Goal: Navigation & Orientation: Find specific page/section

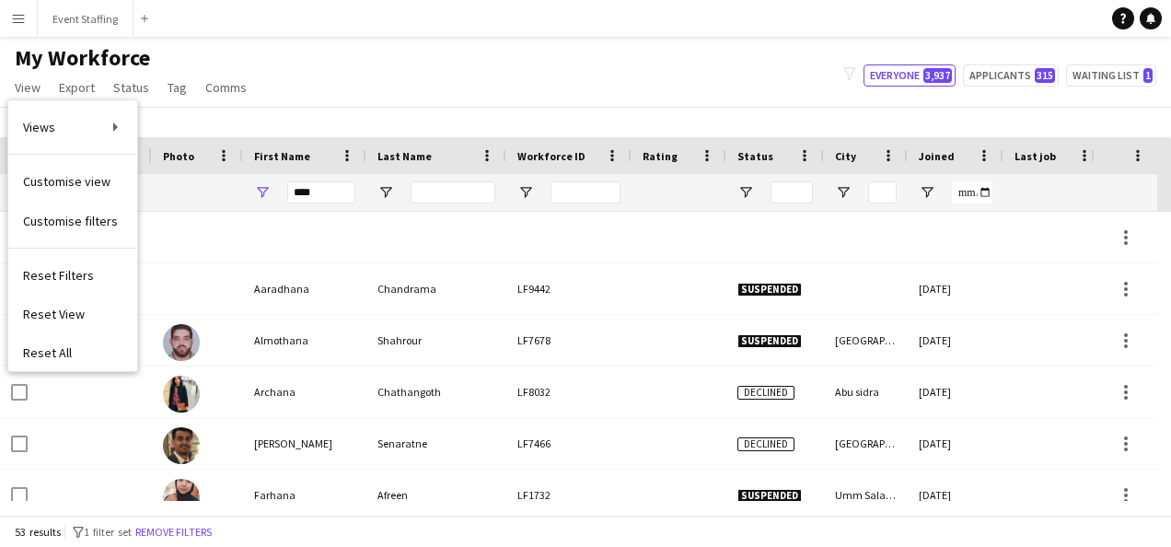
scroll to position [196, 0]
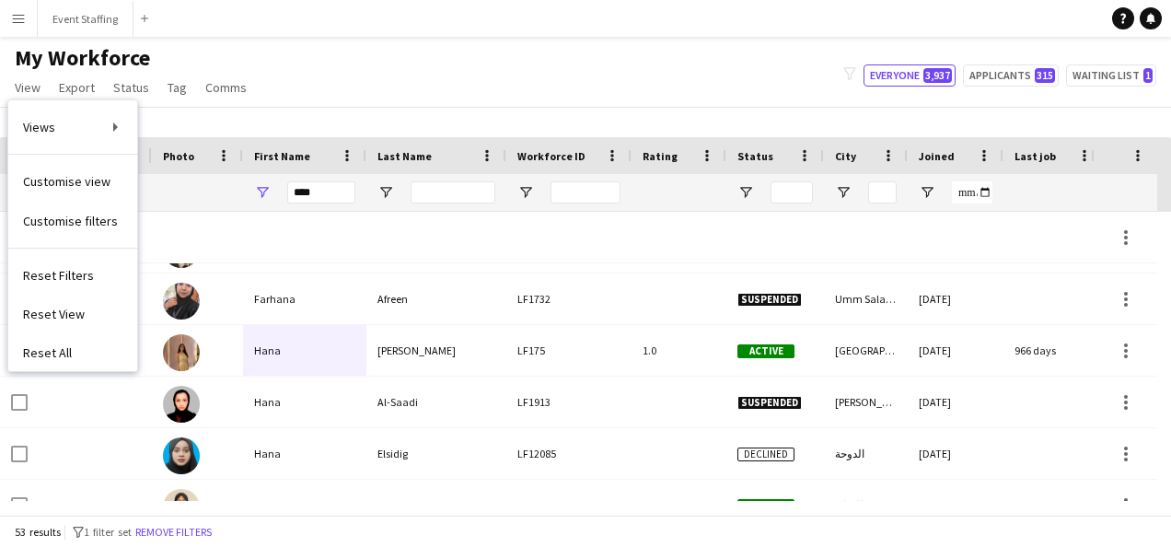
click at [22, 28] on button "Menu" at bounding box center [18, 18] width 37 height 37
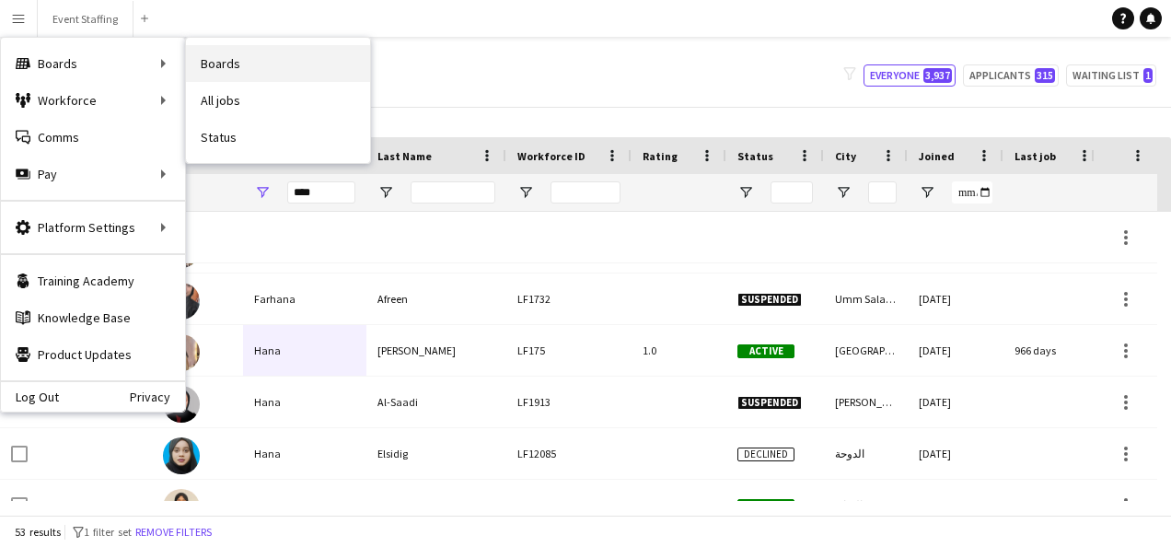
click at [222, 61] on link "Boards" at bounding box center [278, 63] width 184 height 37
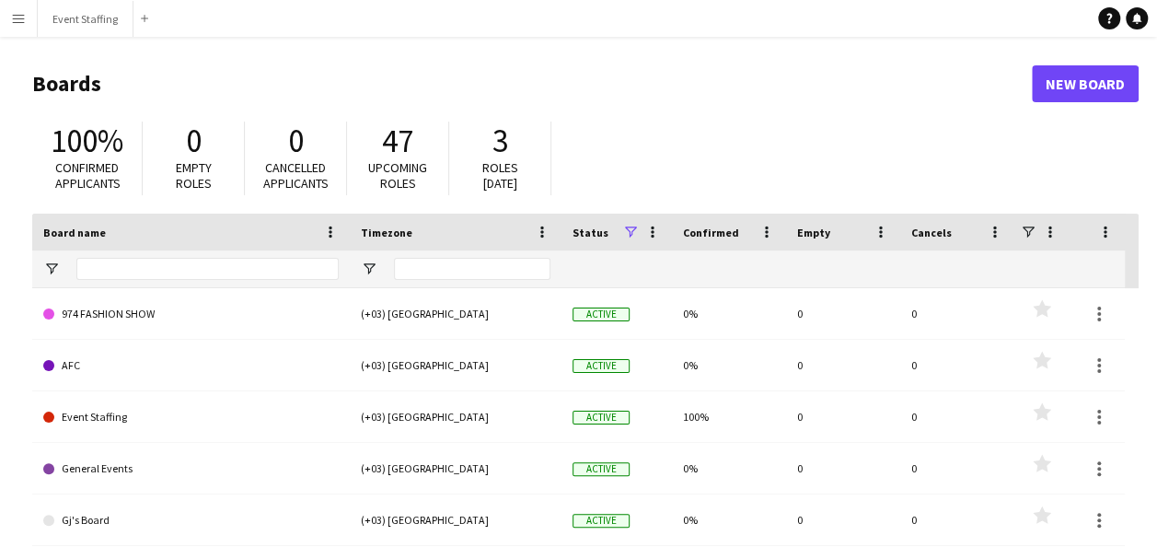
click at [17, 24] on app-icon "Menu" at bounding box center [18, 18] width 15 height 15
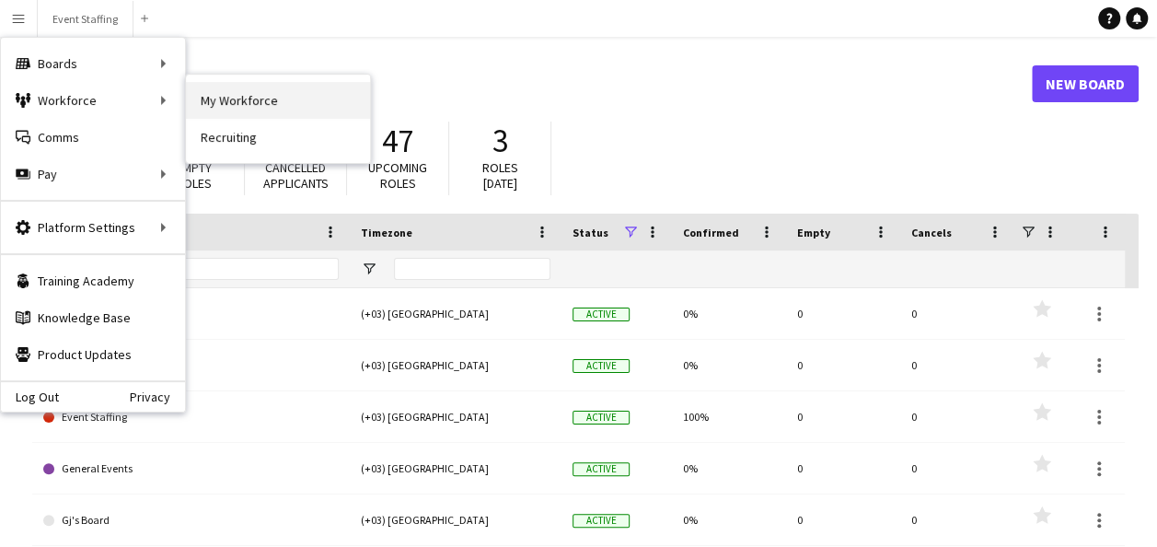
click at [245, 112] on link "My Workforce" at bounding box center [278, 100] width 184 height 37
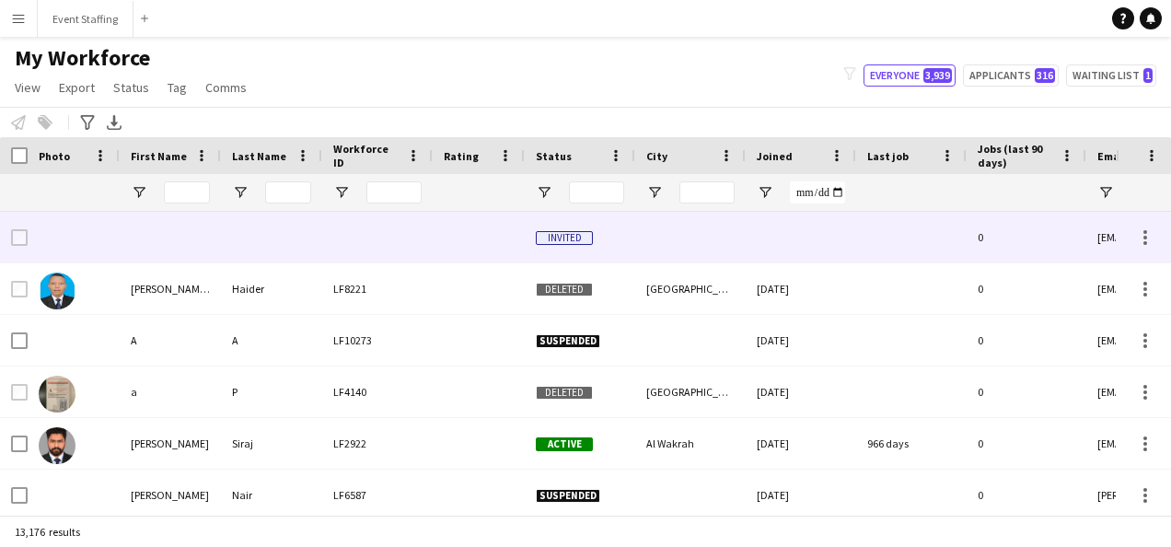
type input "****"
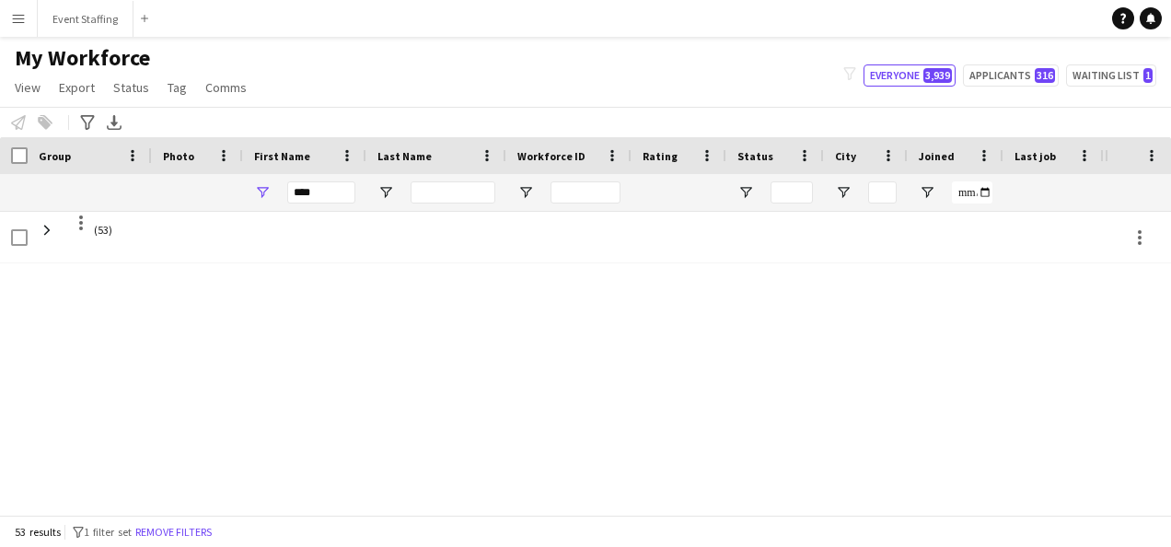
click at [20, 13] on app-icon "Menu" at bounding box center [18, 18] width 15 height 15
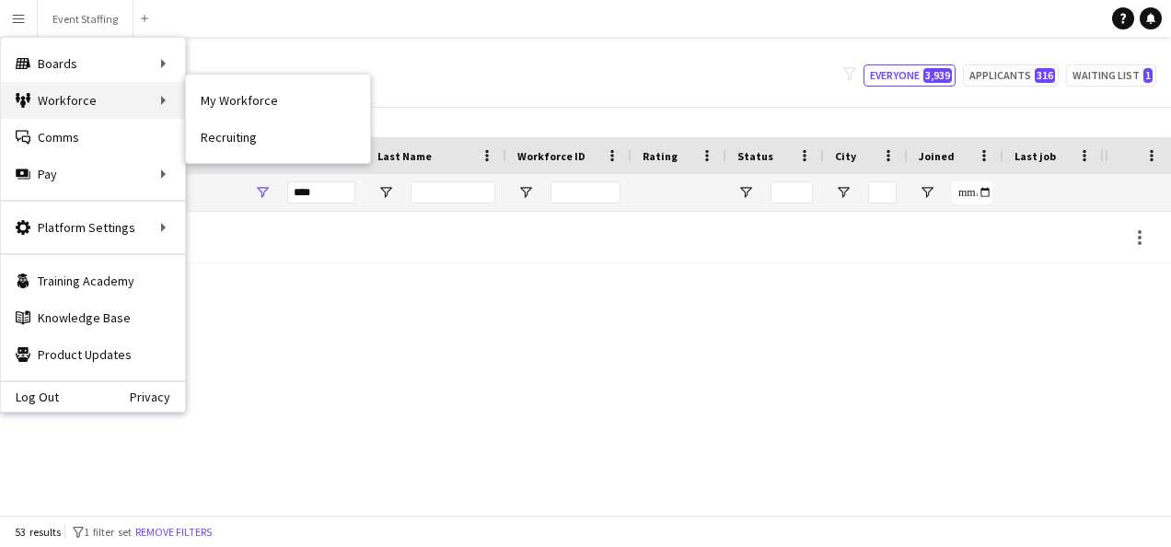
click at [121, 96] on div "Workforce Workforce" at bounding box center [93, 100] width 184 height 37
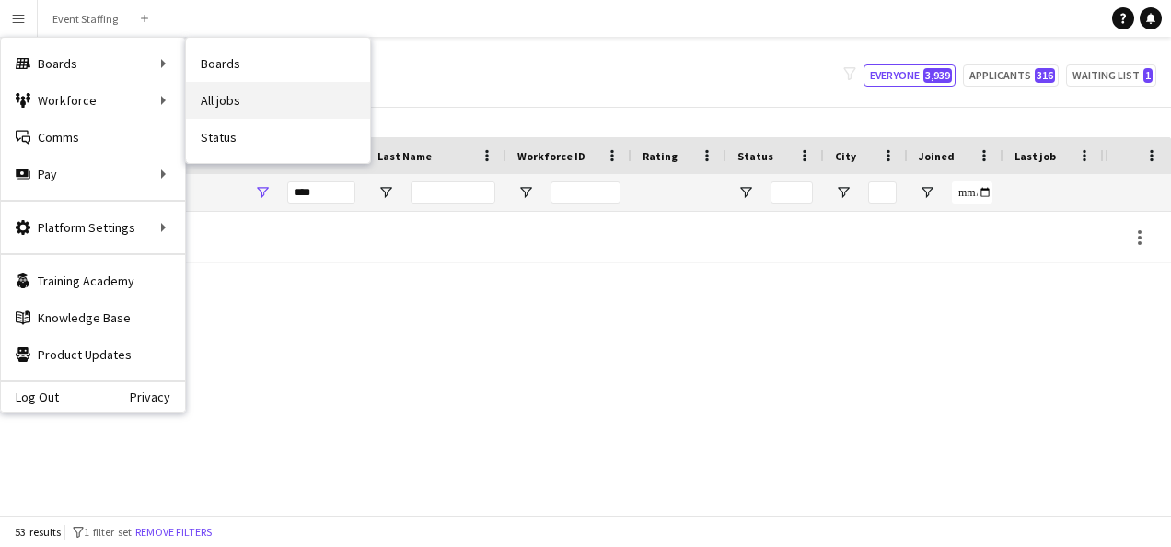
click at [252, 109] on link "All jobs" at bounding box center [278, 100] width 184 height 37
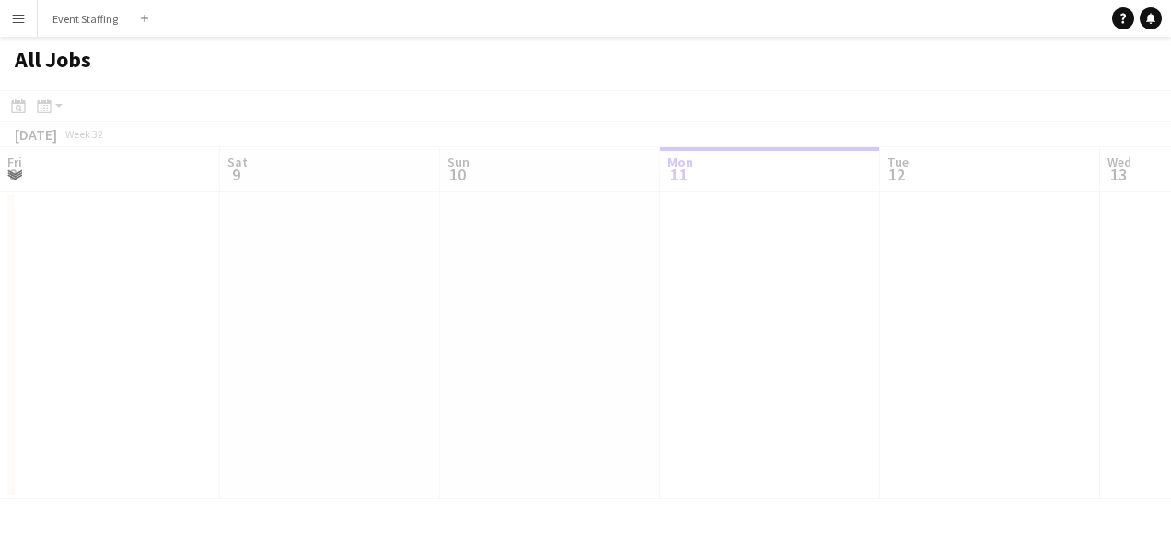
scroll to position [0, 440]
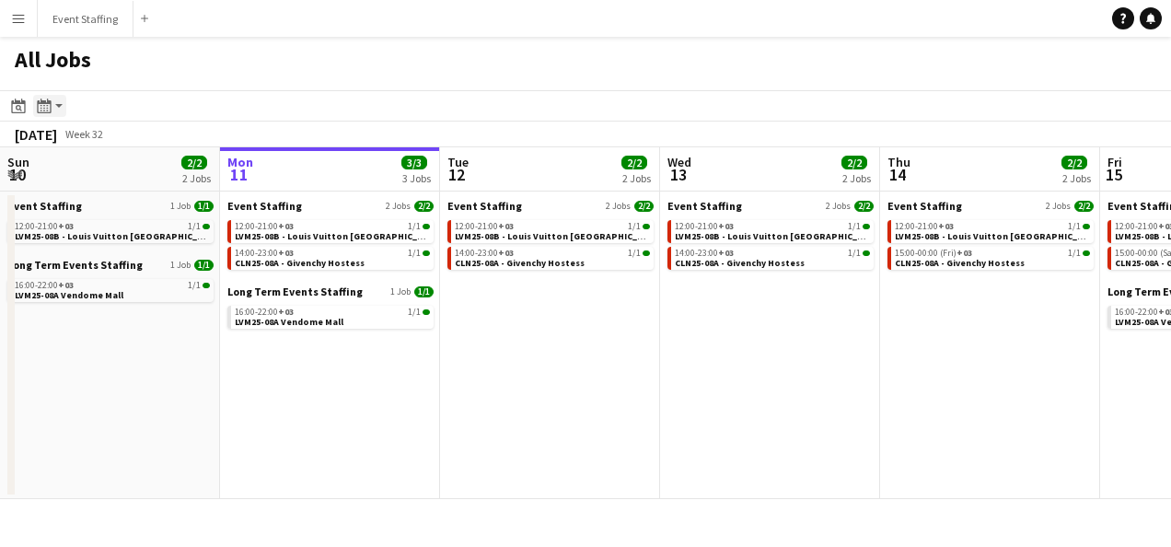
click at [53, 103] on div "Month view / Day view" at bounding box center [44, 106] width 22 height 22
click at [18, 105] on icon "Date picker" at bounding box center [18, 106] width 15 height 15
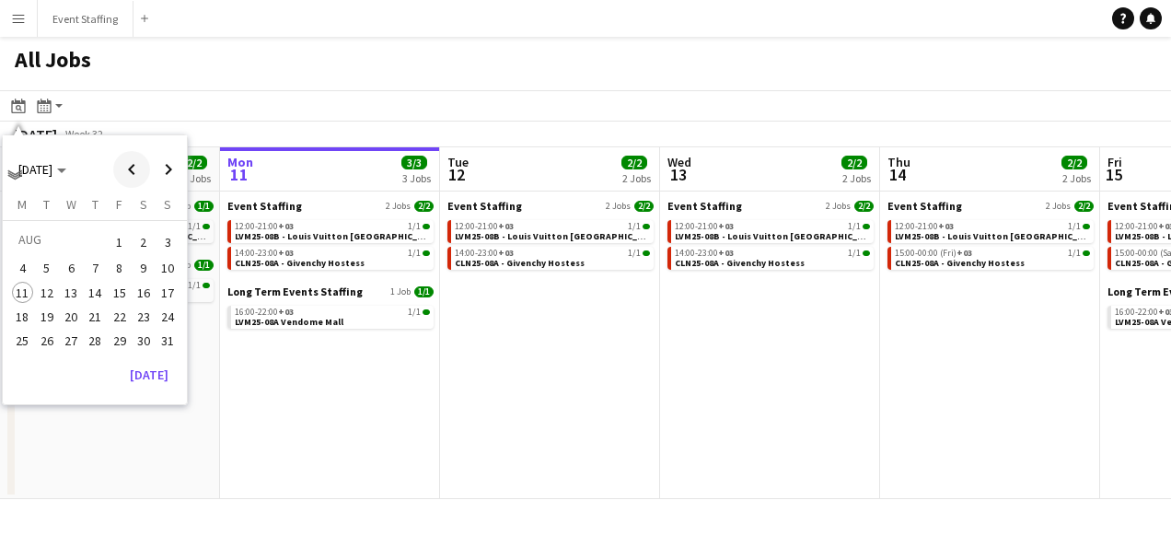
click at [133, 169] on span "Previous month" at bounding box center [131, 169] width 37 height 37
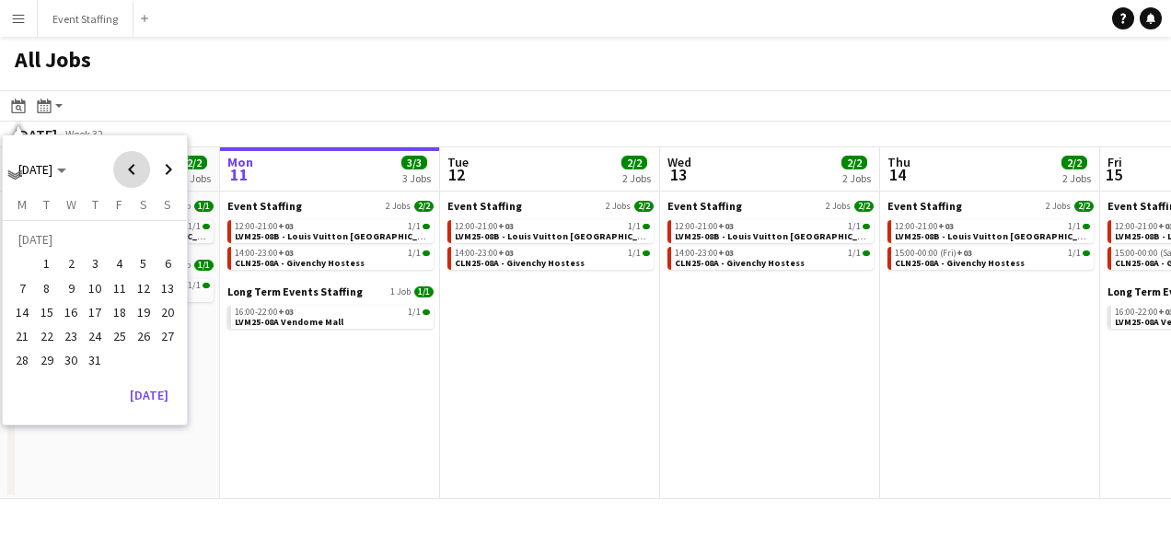
click at [133, 169] on span "Previous month" at bounding box center [131, 169] width 37 height 37
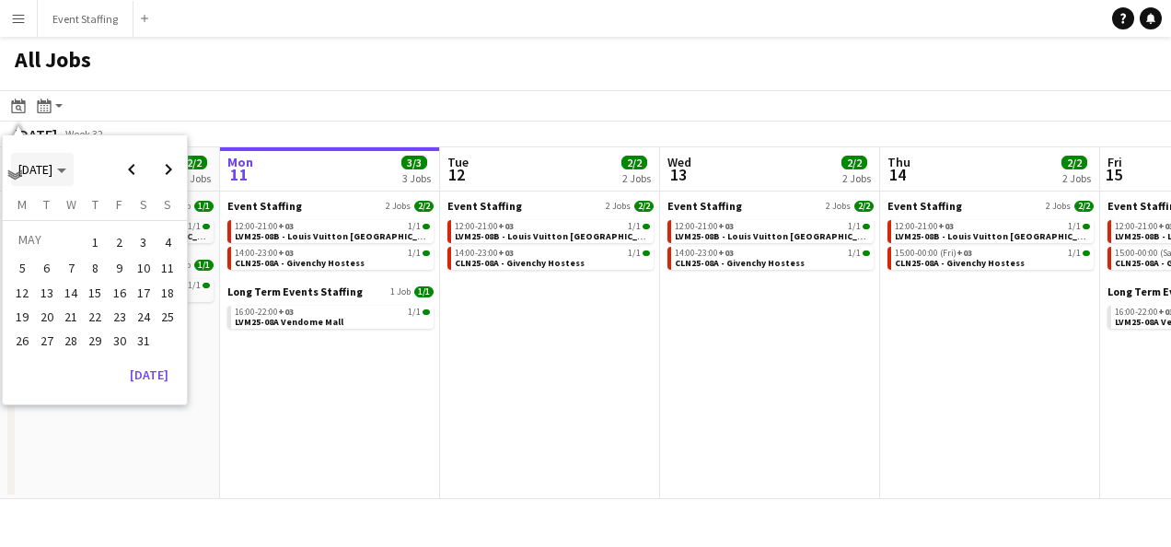
click at [48, 166] on span "MAY 2025" at bounding box center [35, 169] width 34 height 17
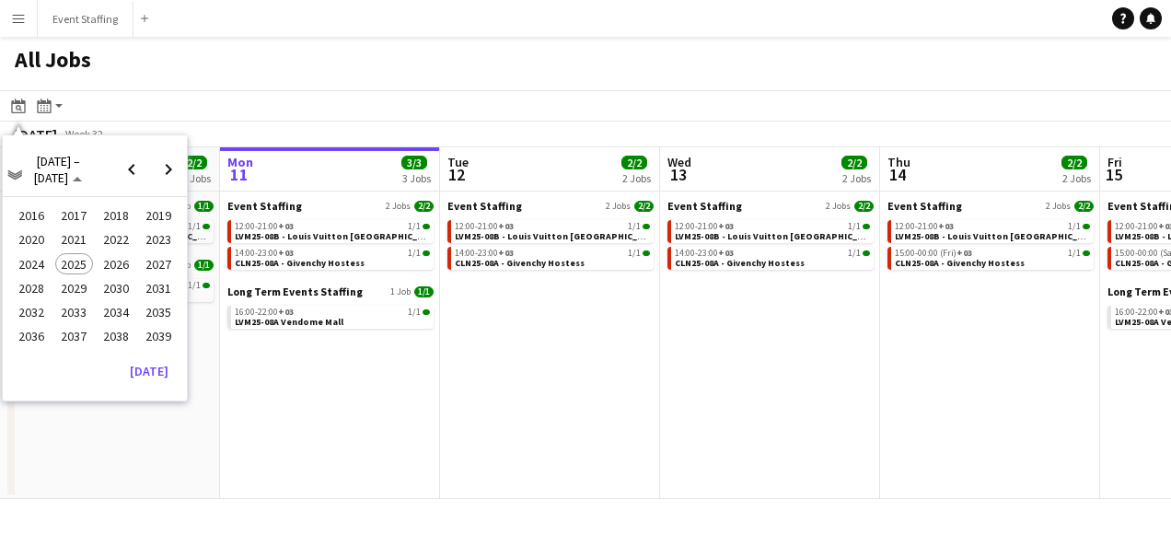
click at [125, 241] on span "2022" at bounding box center [117, 240] width 38 height 22
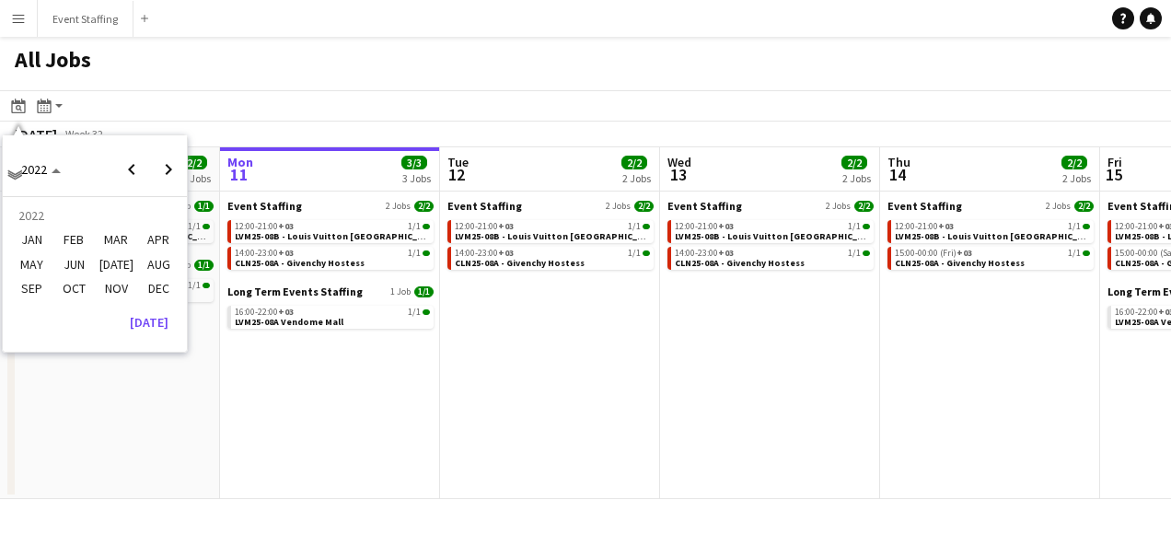
click at [167, 290] on span "DEC" at bounding box center [159, 288] width 38 height 22
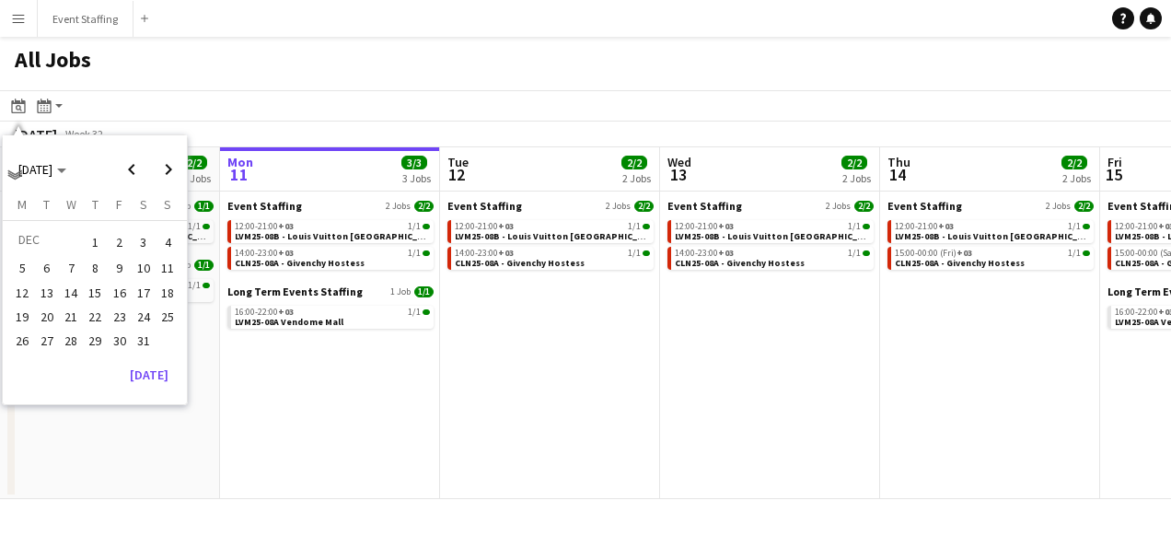
click at [167, 290] on span "18" at bounding box center [168, 293] width 22 height 22
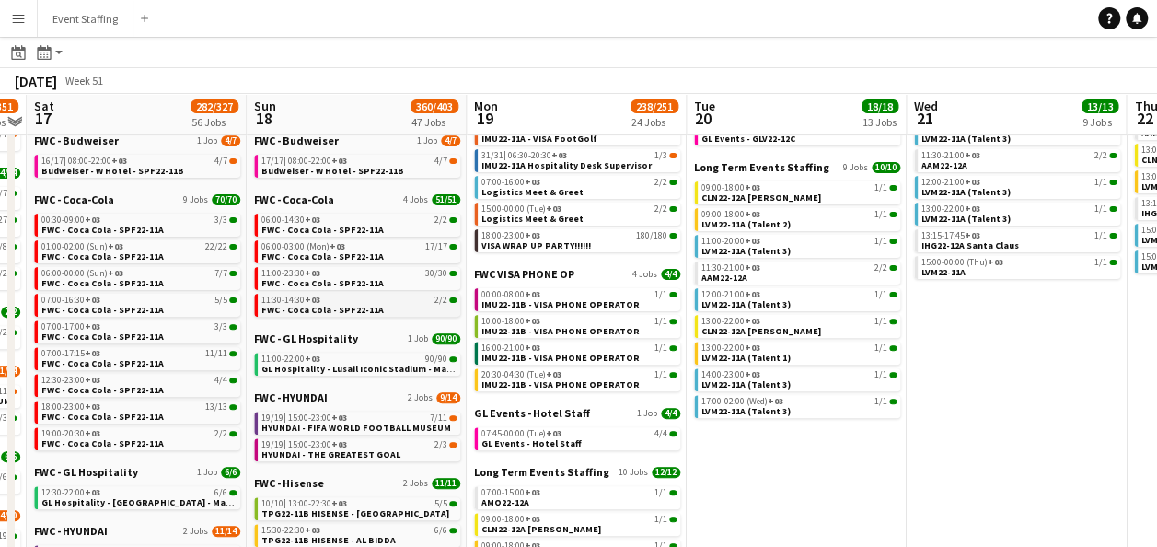
scroll to position [212, 0]
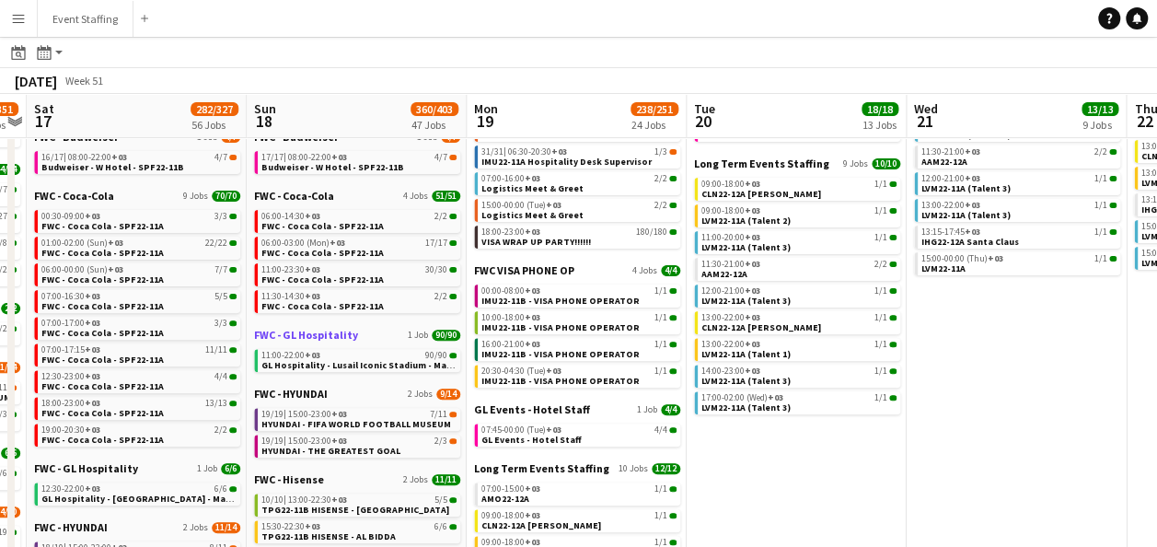
click at [443, 335] on span "90/90" at bounding box center [446, 335] width 29 height 11
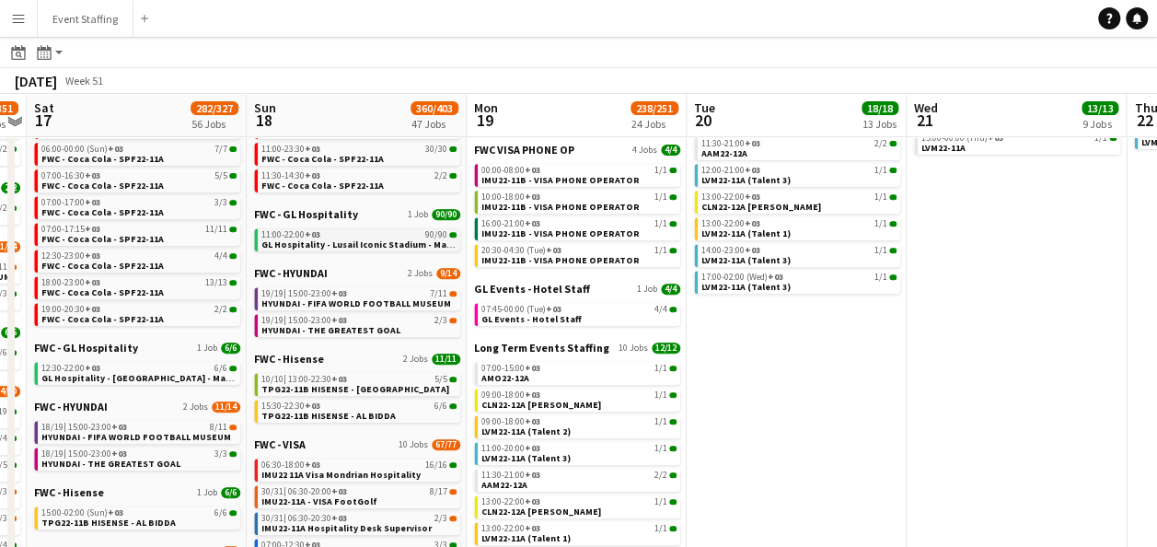
scroll to position [331, 0]
click at [331, 243] on span "GL Hospitality - Lusail Iconic Stadium - Match 64 - Final" at bounding box center [381, 245] width 240 height 12
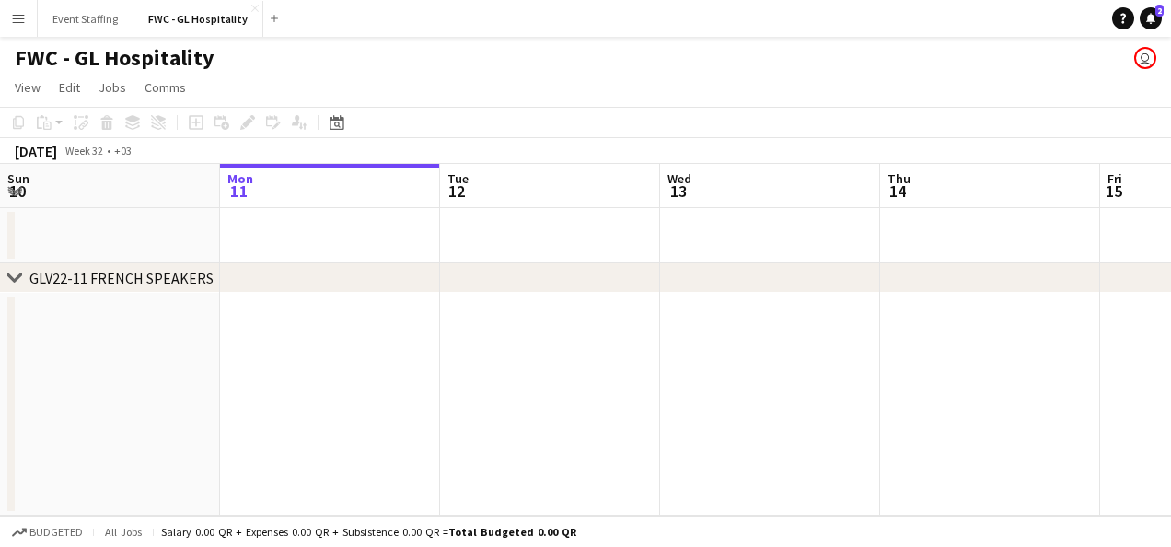
click at [189, 275] on div "GLV22-11 FRENCH SPEAKERS" at bounding box center [121, 278] width 184 height 18
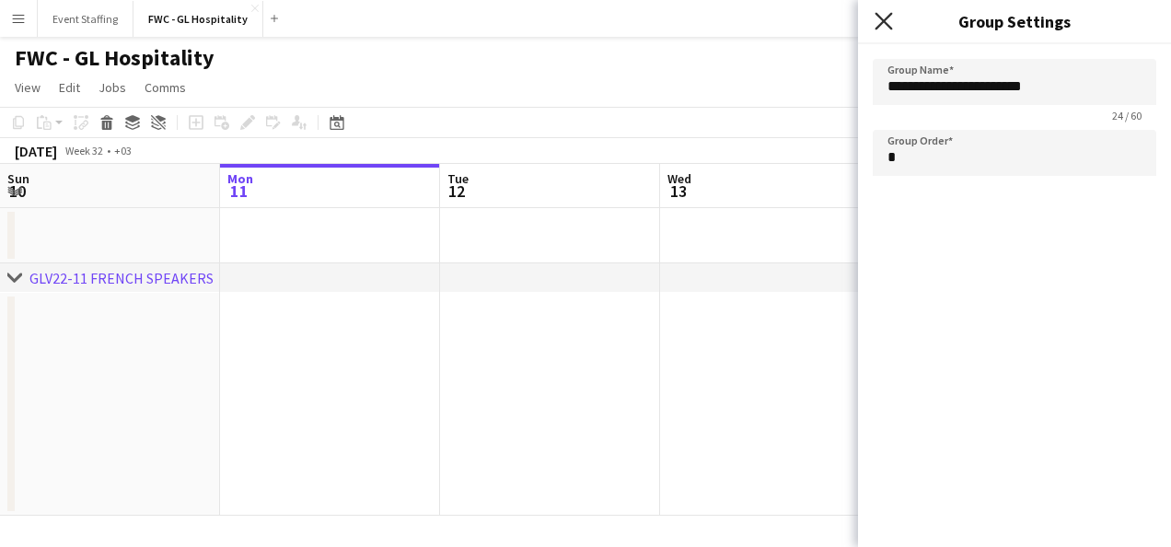
click at [887, 21] on icon "Close pop-in" at bounding box center [883, 20] width 17 height 17
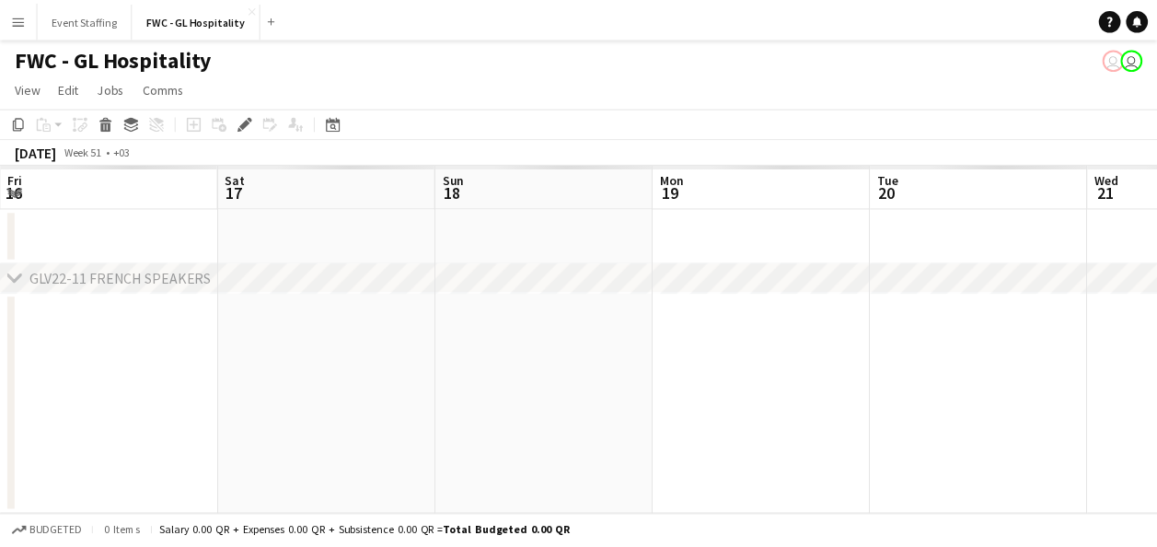
scroll to position [0, 633]
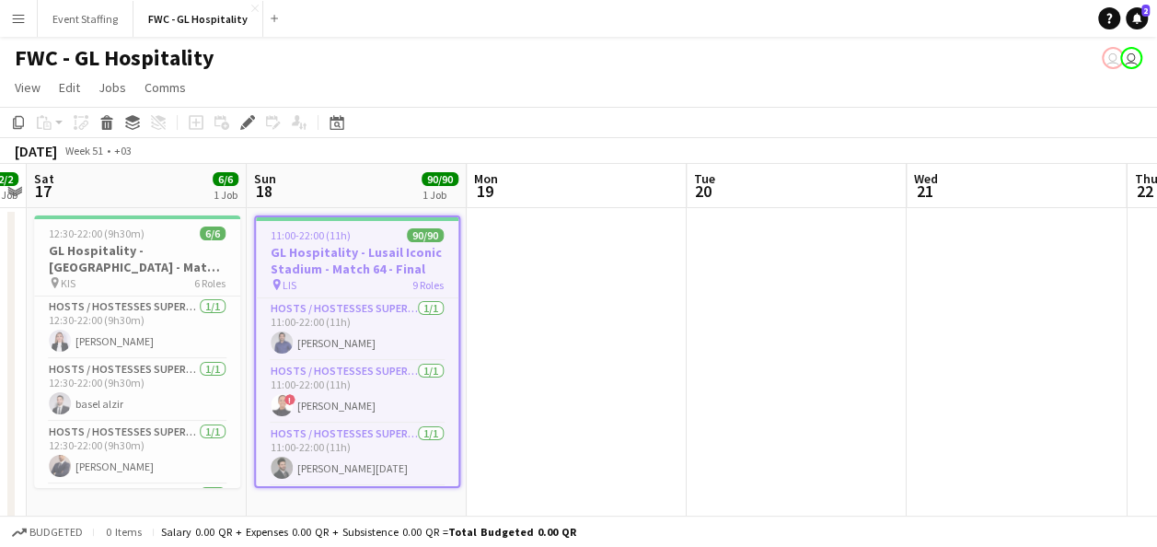
click at [313, 260] on h3 "GL Hospitality - Lusail Iconic Stadium - Match 64 - Final" at bounding box center [357, 260] width 203 height 33
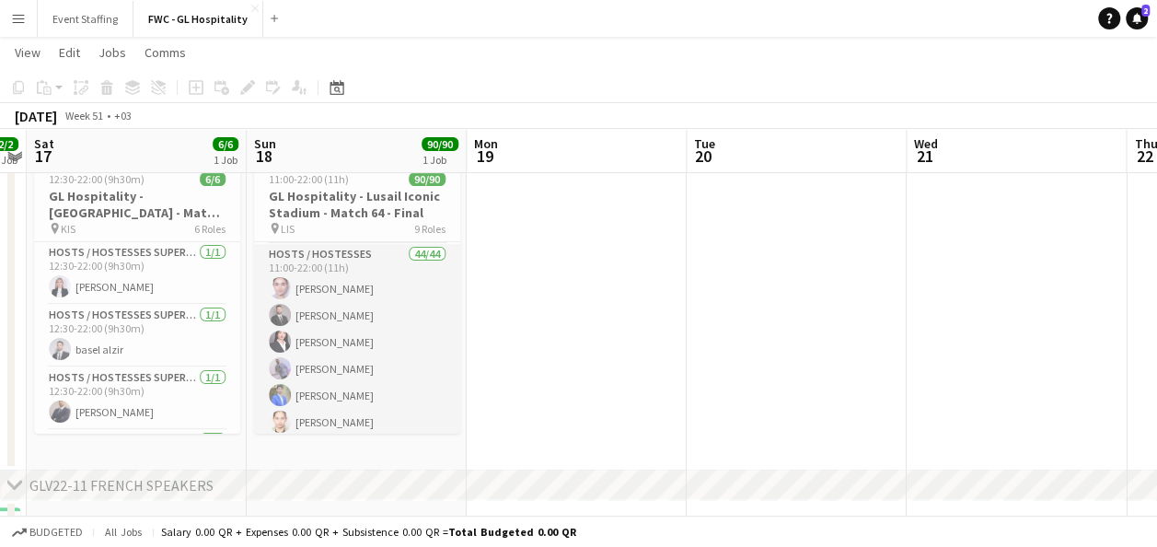
scroll to position [330, 0]
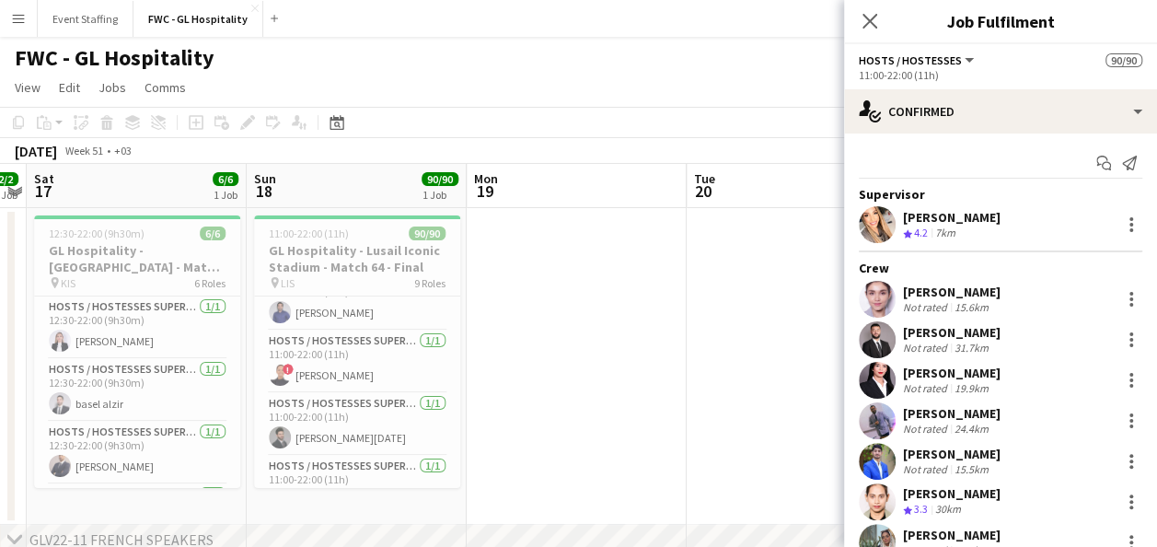
scroll to position [0, 0]
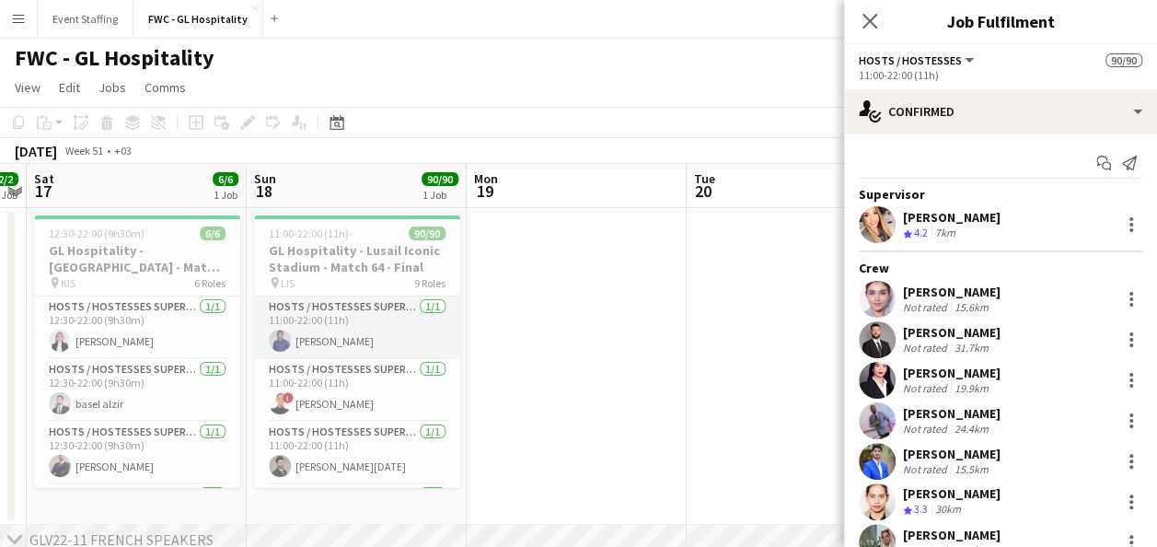
click at [332, 304] on app-card-role "HOSTS / HOSTESSES SUPERVISOR [DATE] 11:00-22:00 (11h) [PERSON_NAME]" at bounding box center [357, 327] width 206 height 63
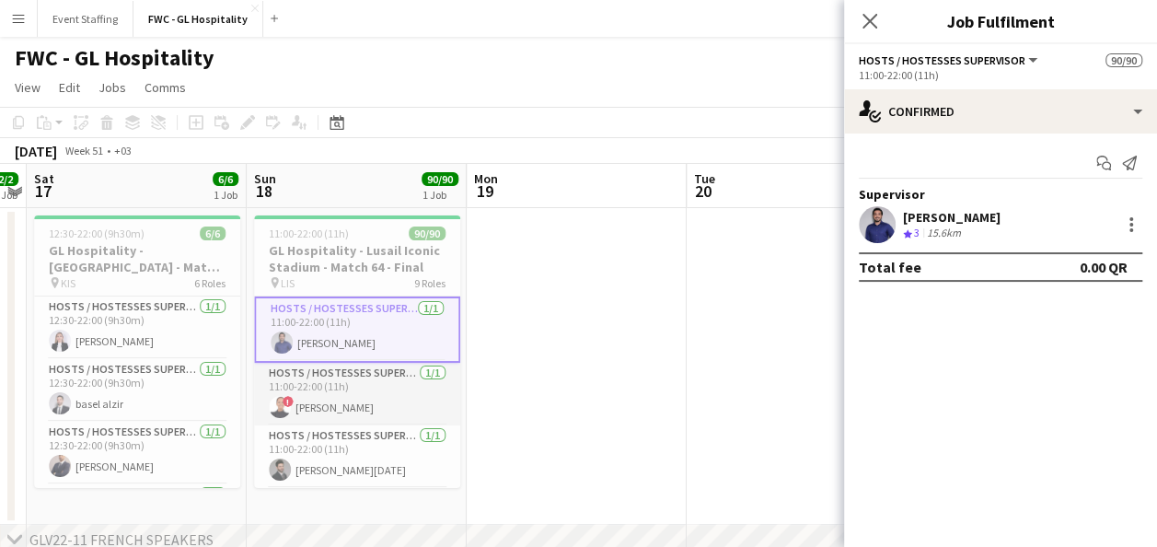
click at [331, 368] on app-card-role "HOSTS / HOSTESSES SUPERVISOR [DATE] 11:00-22:00 (11h) ! [PERSON_NAME]" at bounding box center [357, 394] width 206 height 63
click at [331, 368] on app-card-role "HOSTS / HOSTESSES SUPERVISOR [DATE] 11:00-22:00 (11h) [PERSON_NAME][DATE]" at bounding box center [357, 394] width 206 height 63
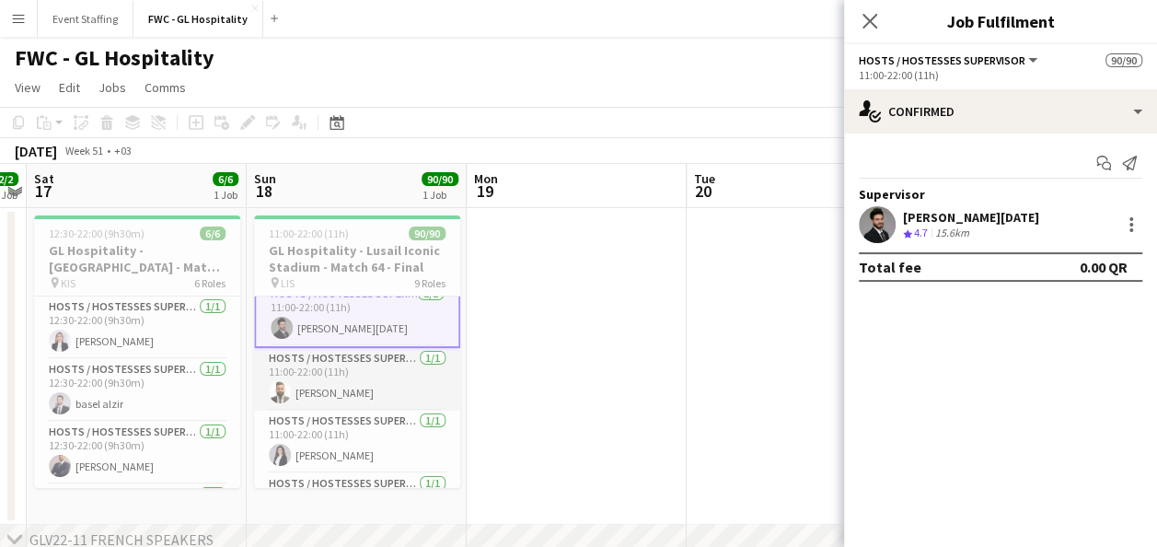
click at [331, 349] on app-card-role "HOSTS / HOSTESSES SUPERVISOR [DATE] 11:00-22:00 (11h) [PERSON_NAME]" at bounding box center [357, 379] width 206 height 63
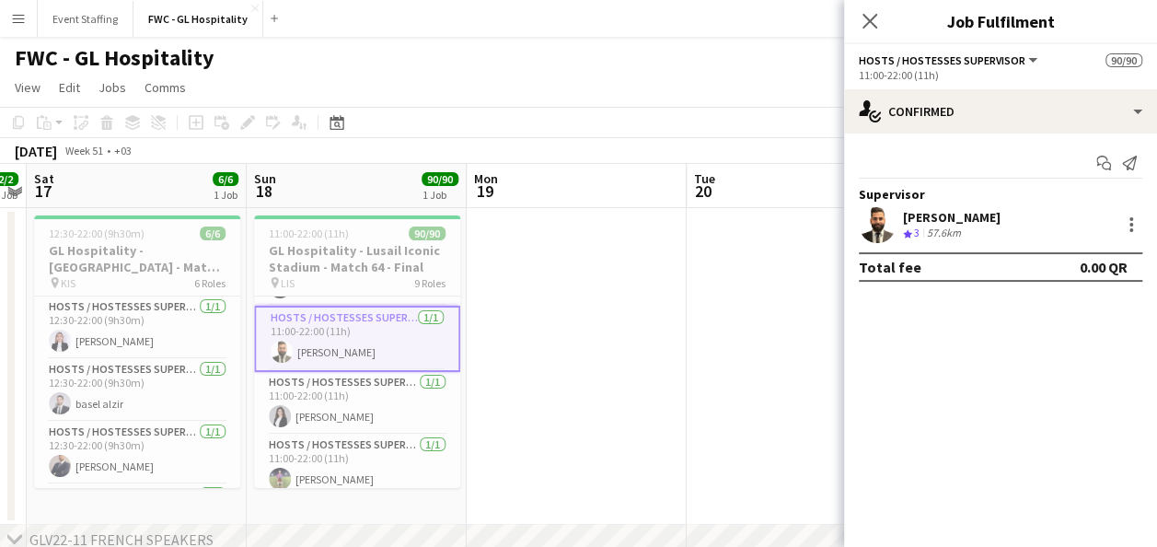
scroll to position [187, 0]
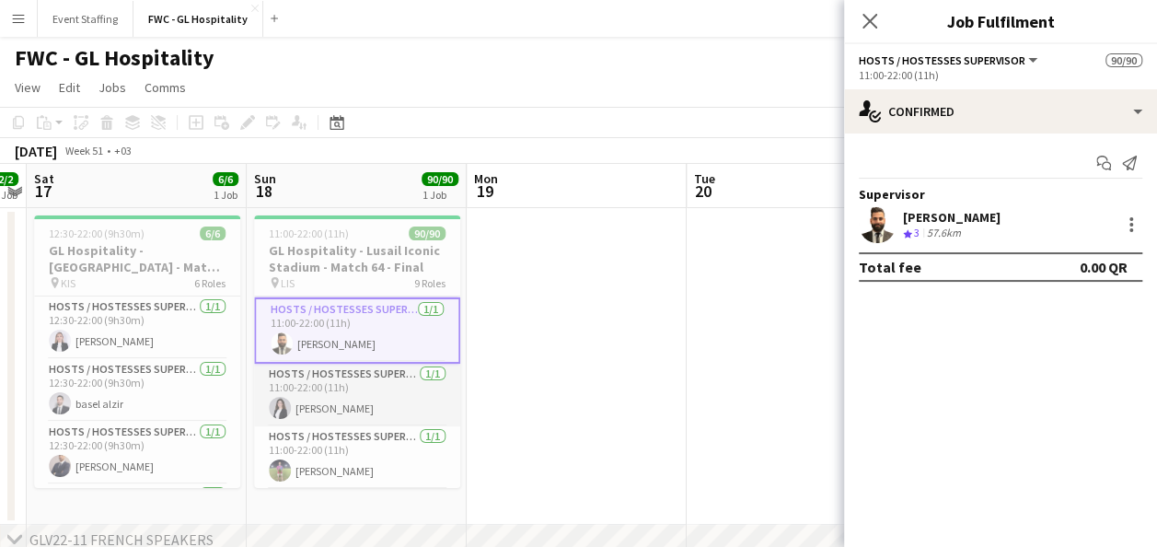
click at [346, 378] on app-card-role "HOSTS / HOSTESSES SUPERVISOR [DATE] 11:00-22:00 (11h) [PERSON_NAME]" at bounding box center [357, 395] width 206 height 63
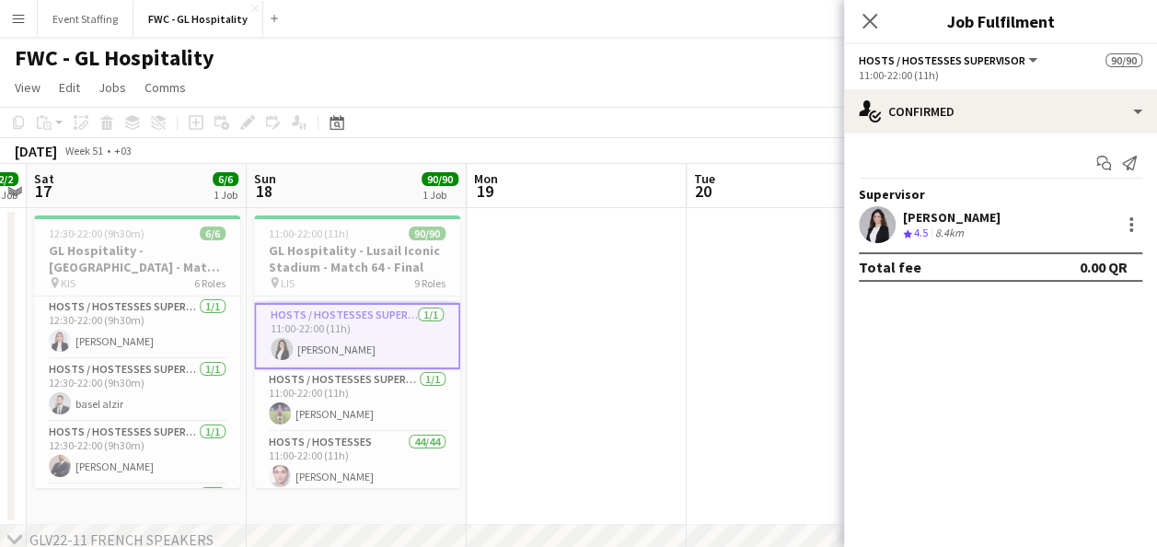
scroll to position [245, 0]
click at [346, 378] on app-card-role "HOSTS / HOSTESSES SUPERVISOR [DATE] 11:00-22:00 (11h) [PERSON_NAME]" at bounding box center [357, 399] width 206 height 63
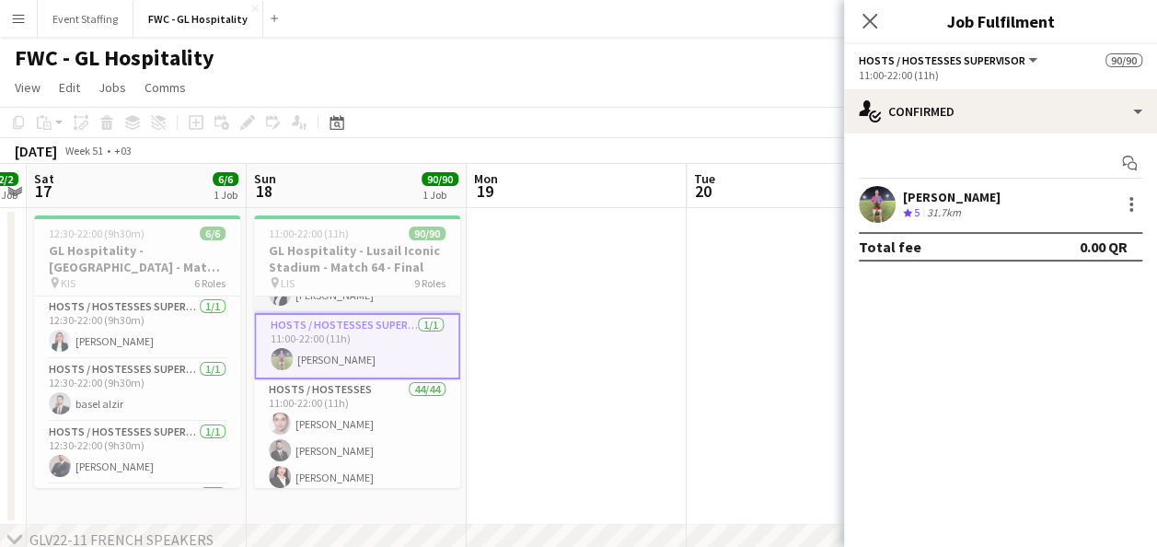
scroll to position [300, 0]
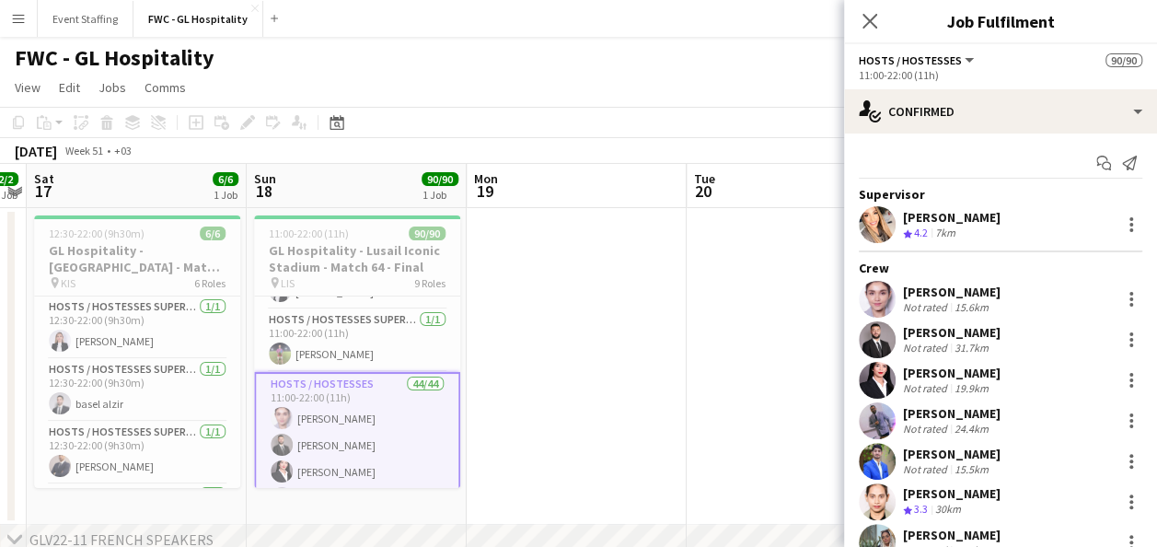
click at [943, 217] on div "[PERSON_NAME]" at bounding box center [952, 217] width 98 height 17
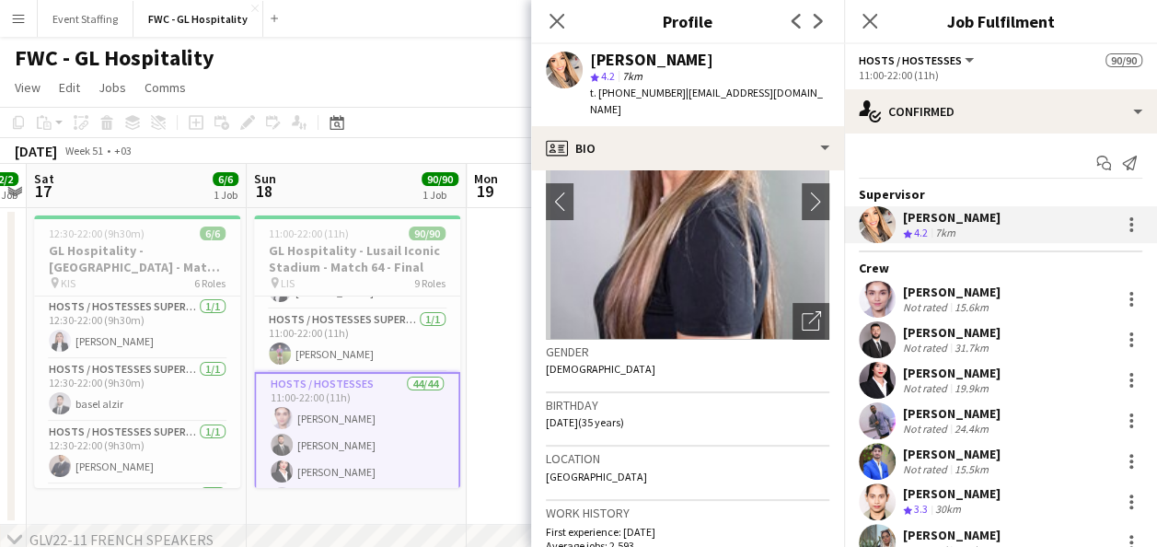
scroll to position [0, 0]
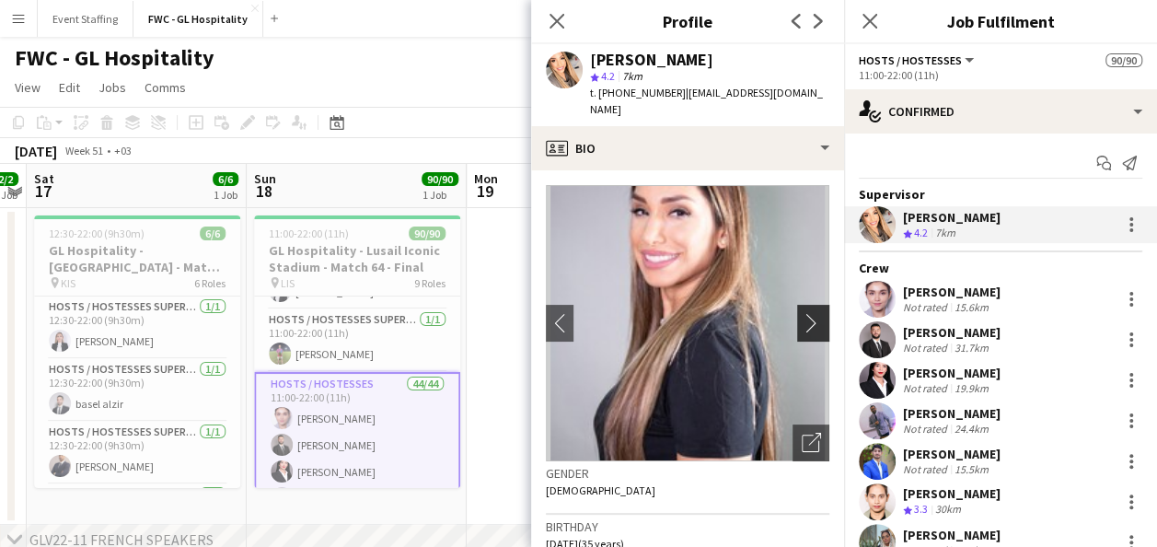
click at [808, 313] on app-icon "chevron-right" at bounding box center [816, 322] width 29 height 19
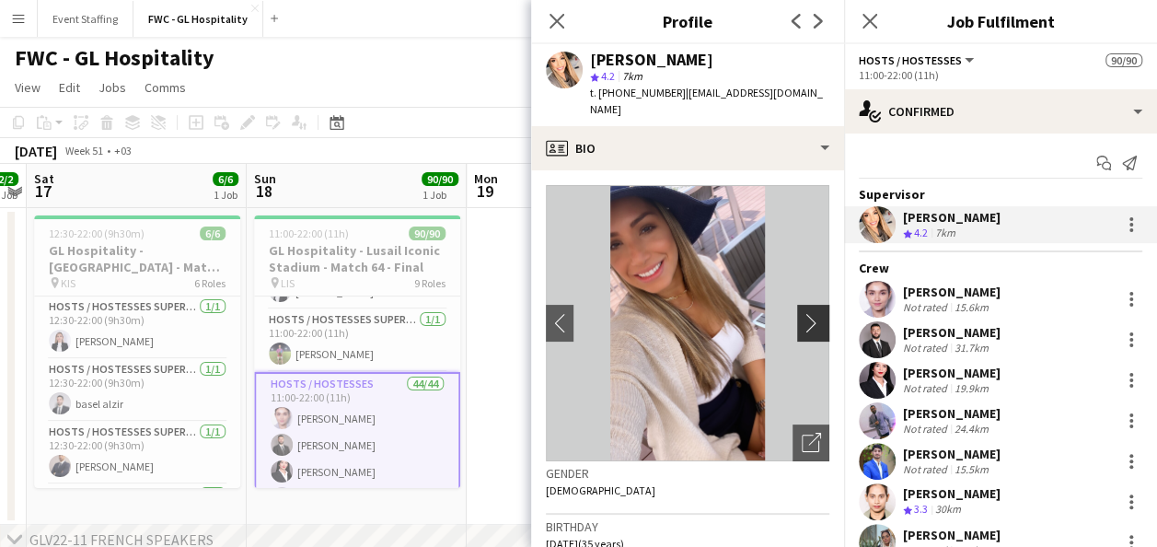
click at [802, 313] on app-icon "chevron-right" at bounding box center [816, 322] width 29 height 19
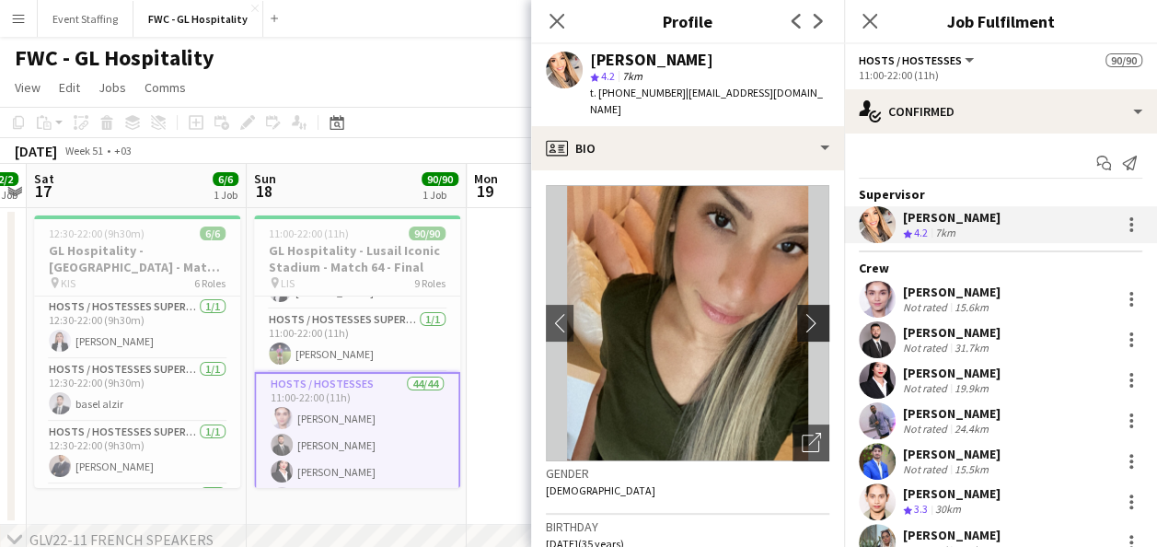
click at [802, 313] on app-icon "chevron-right" at bounding box center [816, 322] width 29 height 19
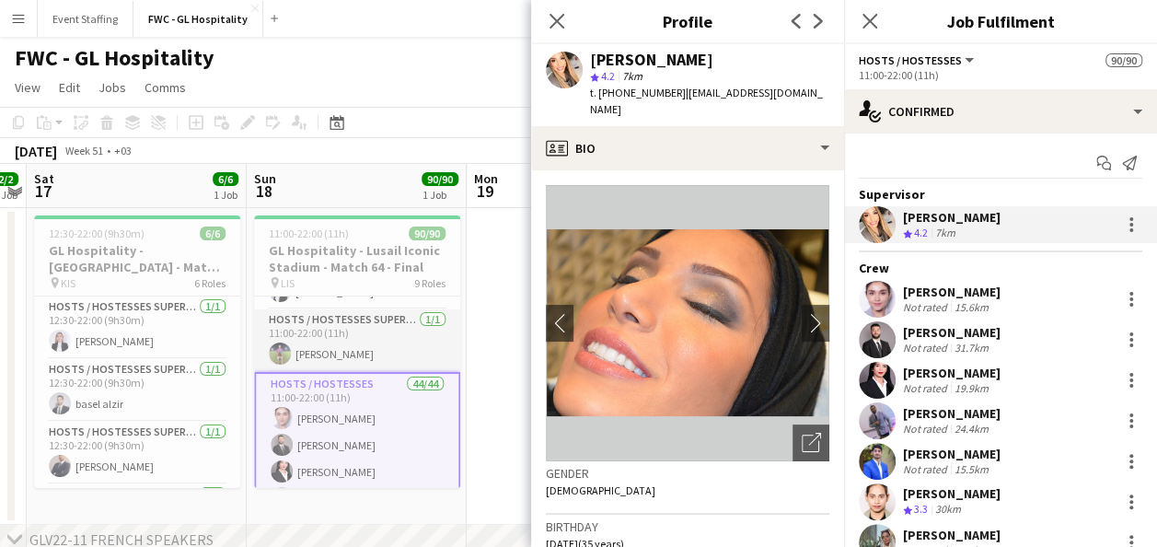
click at [399, 337] on app-card-role "HOSTS / HOSTESSES SUPERVISOR [DATE] 11:00-22:00 (11h) [PERSON_NAME]" at bounding box center [357, 340] width 206 height 63
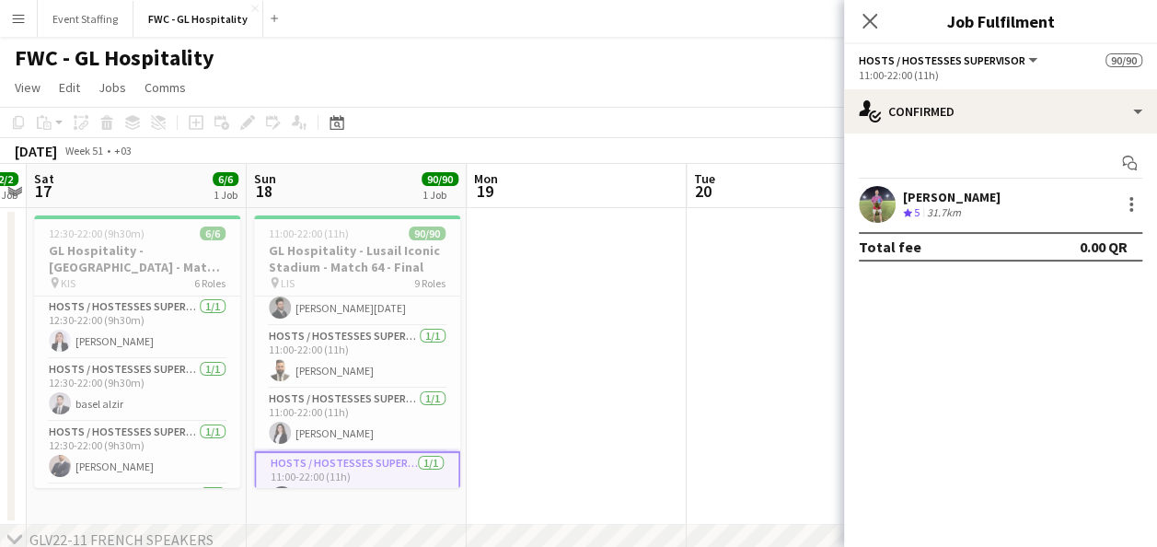
scroll to position [156, 0]
